Goal: Task Accomplishment & Management: Manage account settings

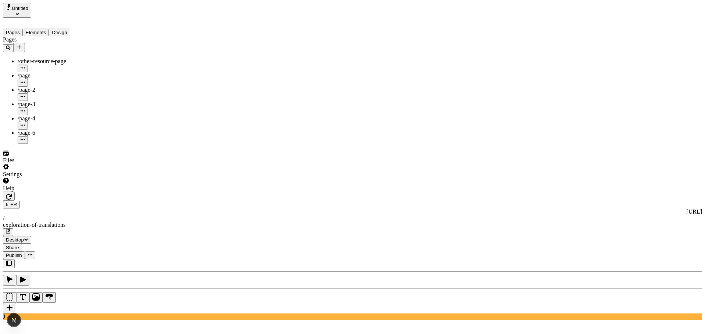
click at [35, 130] on div "/page-6" at bounding box center [54, 133] width 73 height 7
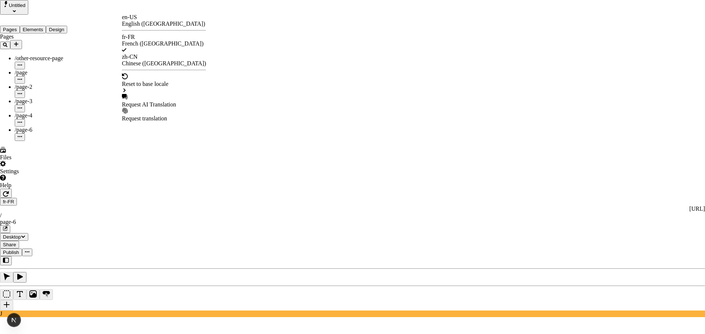
click at [136, 18] on div "en-US English ([GEOGRAPHIC_DATA])" at bounding box center [164, 20] width 84 height 13
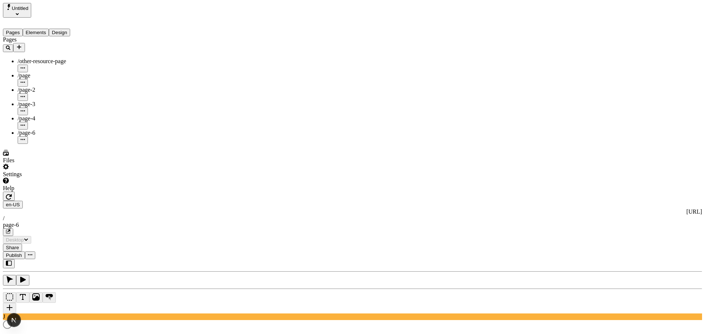
type textarea "test metadata change"
type input "/page-6"
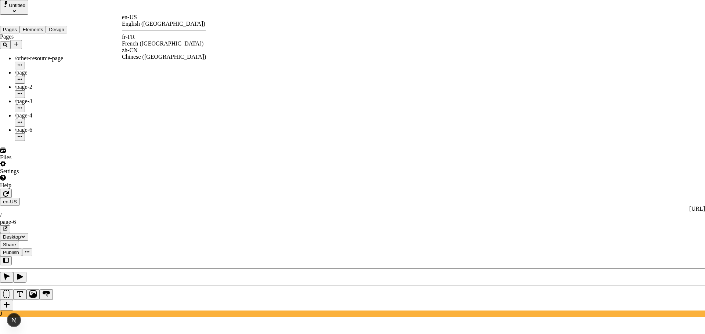
click at [145, 37] on div "fr-FR" at bounding box center [164, 37] width 84 height 7
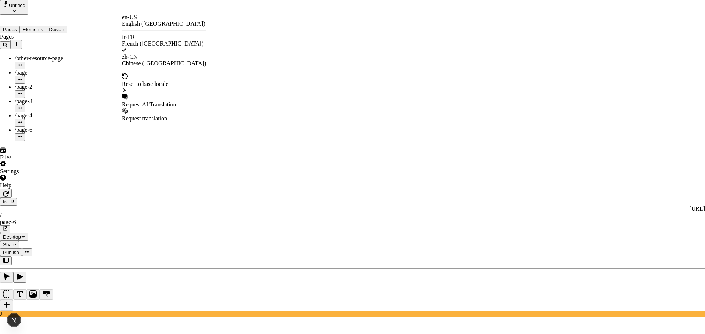
click at [157, 54] on div "zh-CN Chinese ([GEOGRAPHIC_DATA])" at bounding box center [164, 60] width 84 height 13
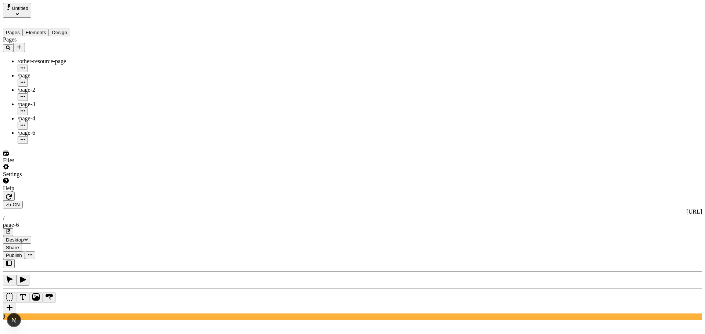
type input "/page-6"
click at [32, 253] on icon "button" at bounding box center [30, 255] width 4 height 4
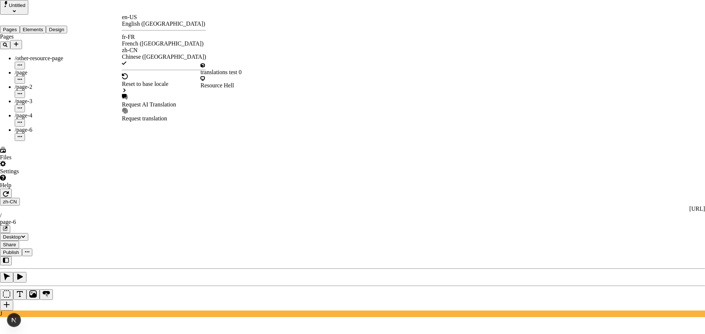
click at [235, 82] on div "Resource Hell" at bounding box center [221, 85] width 41 height 7
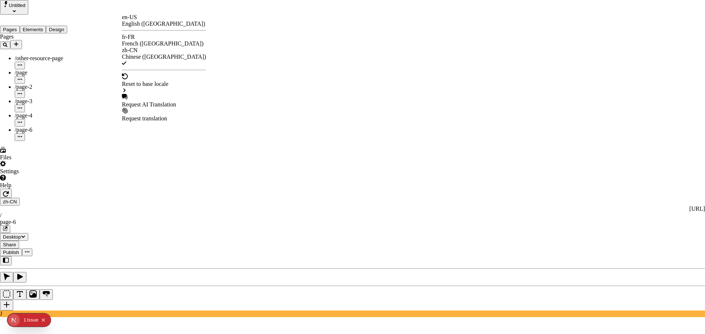
click at [143, 36] on div "fr-FR French ([GEOGRAPHIC_DATA])" at bounding box center [164, 40] width 84 height 13
click at [160, 60] on div "Chinese ([GEOGRAPHIC_DATA])" at bounding box center [164, 63] width 84 height 7
